Goal: Navigation & Orientation: Understand site structure

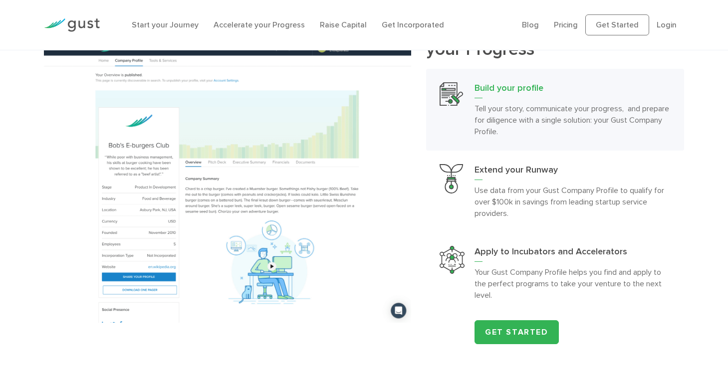
scroll to position [910, 0]
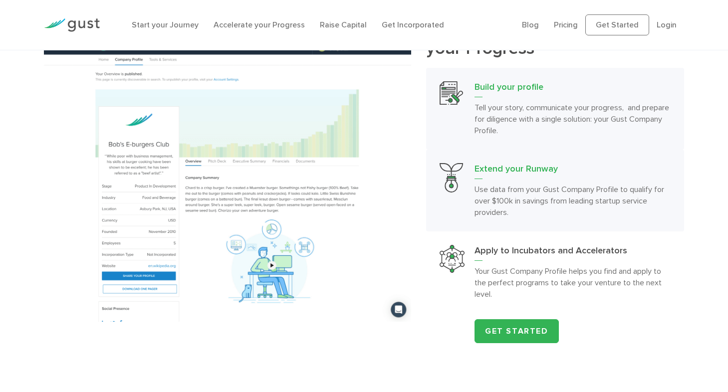
click at [545, 197] on p "Use data from your Gust Company Profile to qualify for over $100k in savings fr…" at bounding box center [572, 201] width 196 height 34
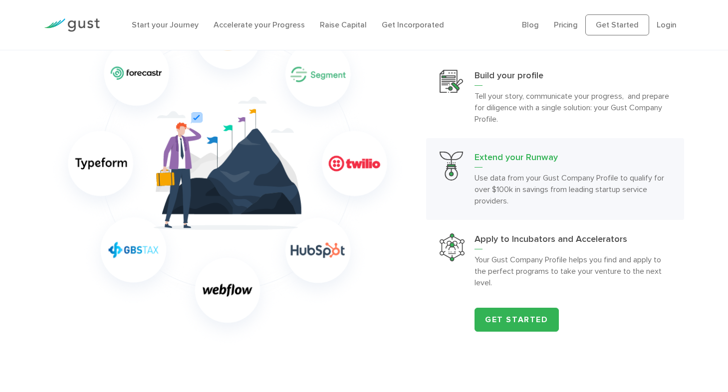
scroll to position [945, 0]
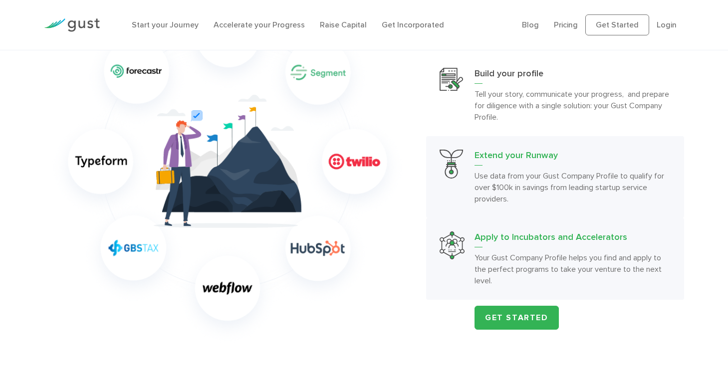
click at [532, 239] on h3 "Apply to Incubators and Accelerators" at bounding box center [572, 239] width 196 height 16
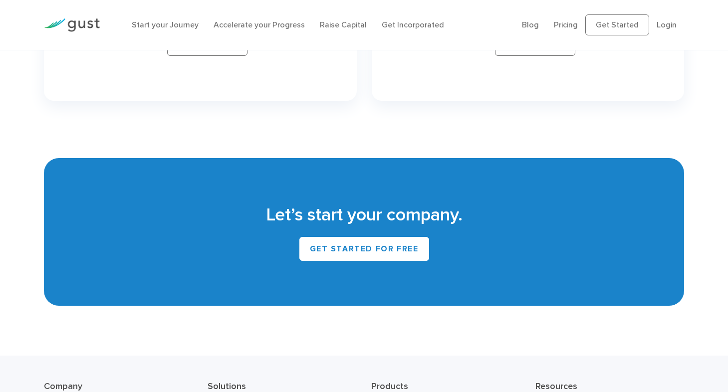
scroll to position [4315, 0]
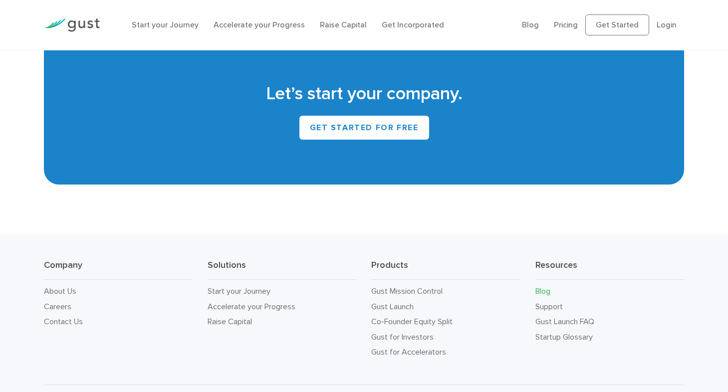
click at [542, 286] on link "Blog" at bounding box center [542, 290] width 15 height 9
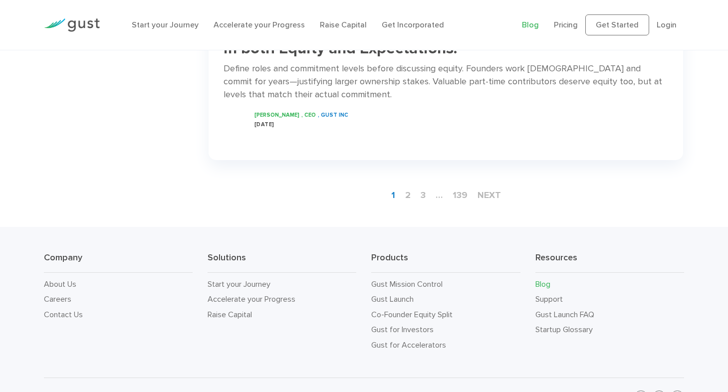
scroll to position [1549, 0]
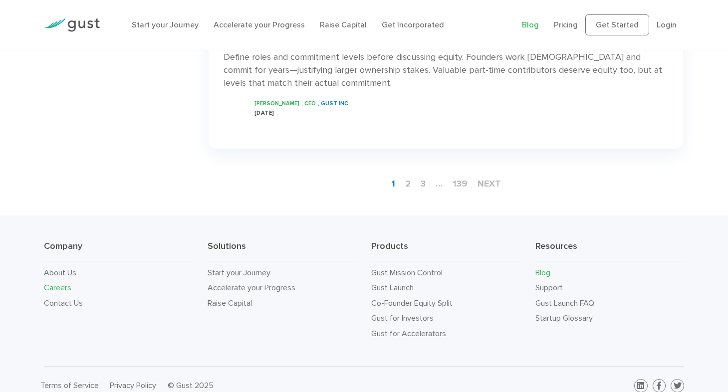
click at [56, 283] on link "Careers" at bounding box center [57, 287] width 27 height 9
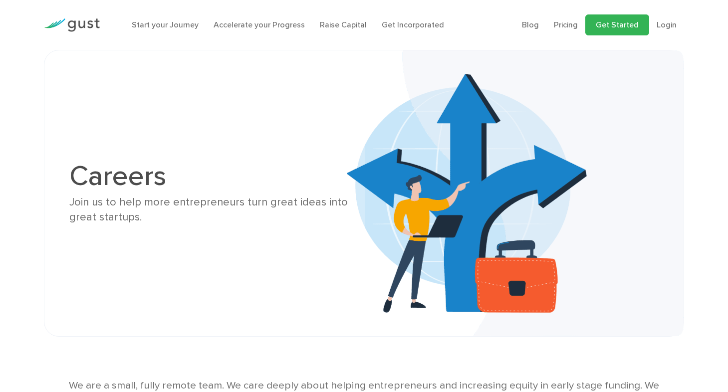
click at [609, 22] on link "Get Started" at bounding box center [617, 24] width 64 height 21
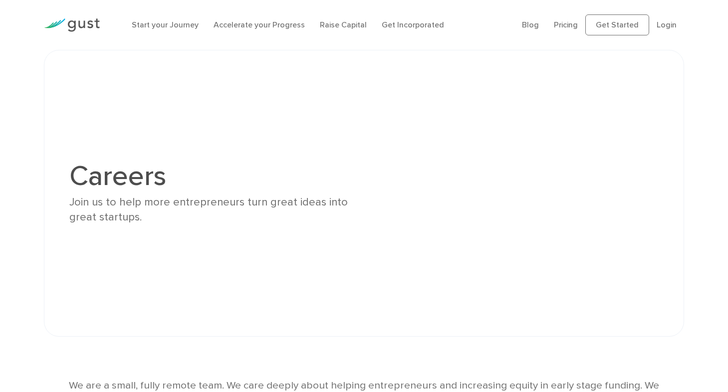
click at [566, 25] on link "Pricing" at bounding box center [566, 24] width 24 height 9
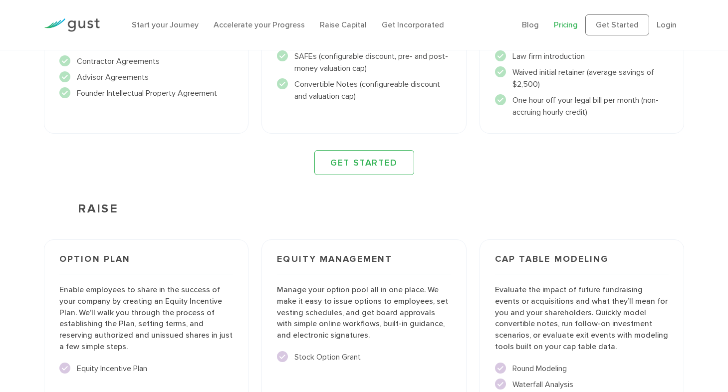
scroll to position [1489, 0]
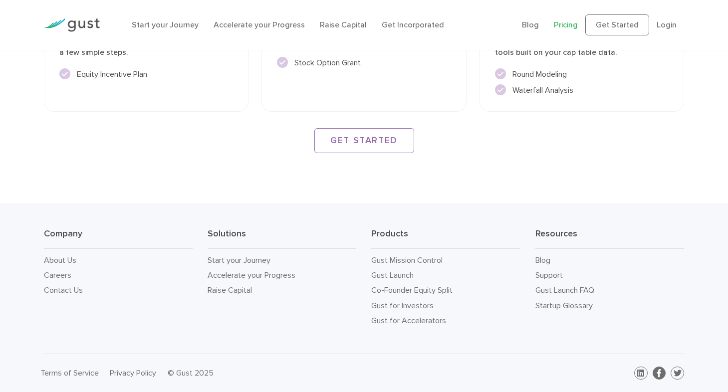
click at [662, 372] on link at bounding box center [658, 373] width 13 height 13
click at [678, 374] on icon at bounding box center [677, 373] width 8 height 8
